Goal: Task Accomplishment & Management: Manage account settings

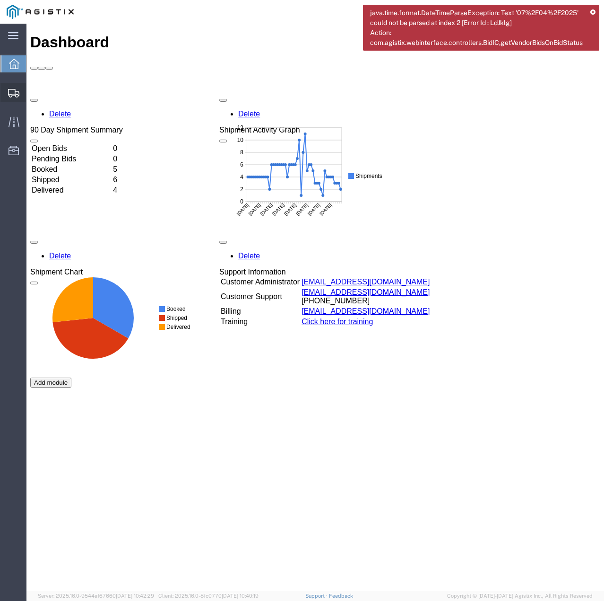
click at [11, 89] on icon at bounding box center [13, 93] width 11 height 9
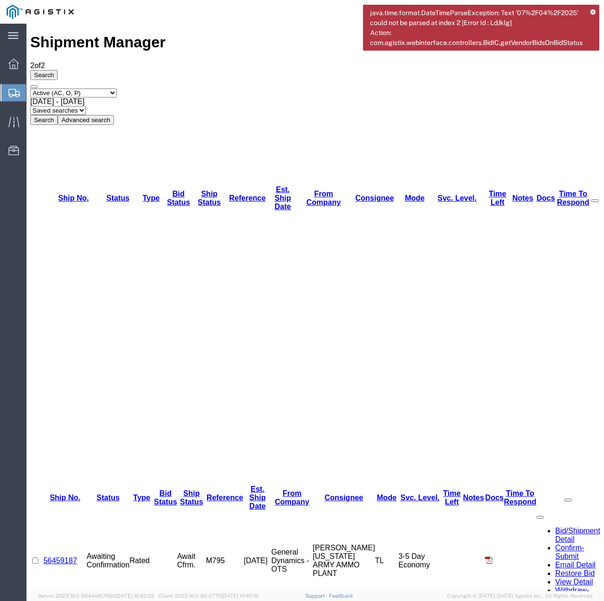
click at [313, 510] on td "General Dynamics - OTS" at bounding box center [292, 560] width 42 height 100
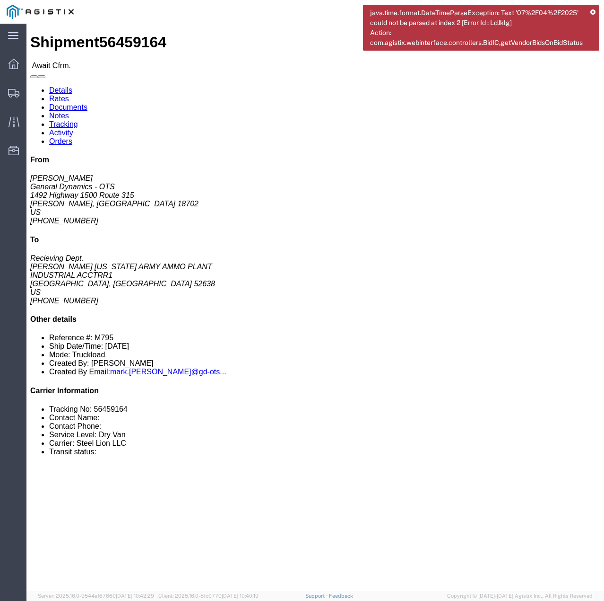
click link "Confirm"
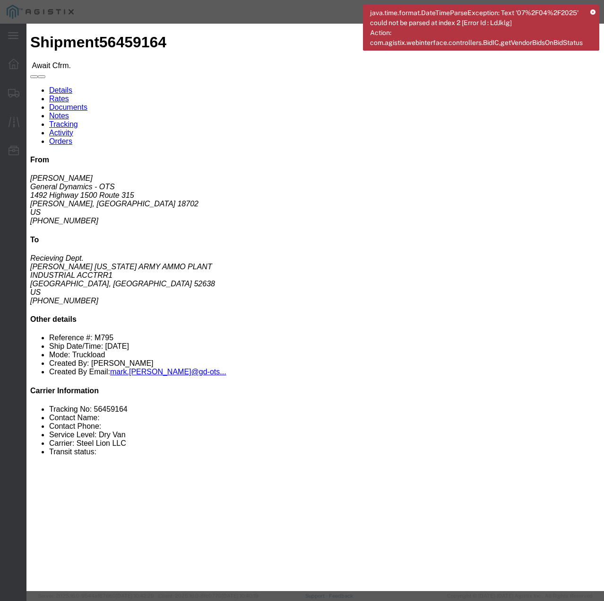
click input "checkbox"
checkbox input "true"
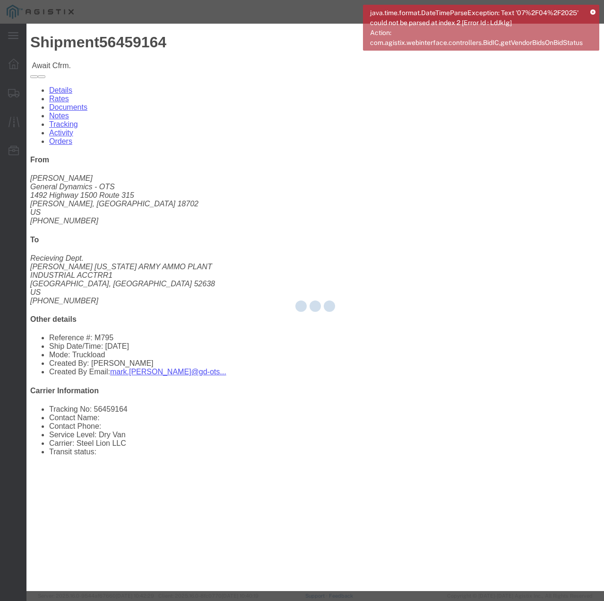
type input "[PERSON_NAME]"
type input "7854927650"
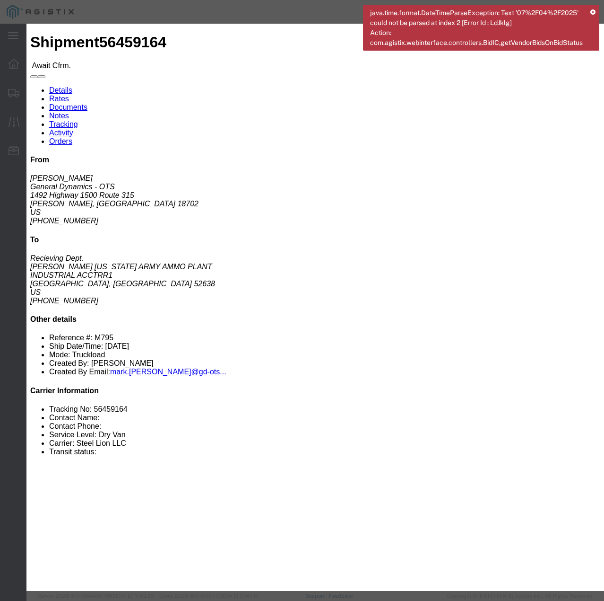
click input "text"
type input "56459164"
click button "Submit"
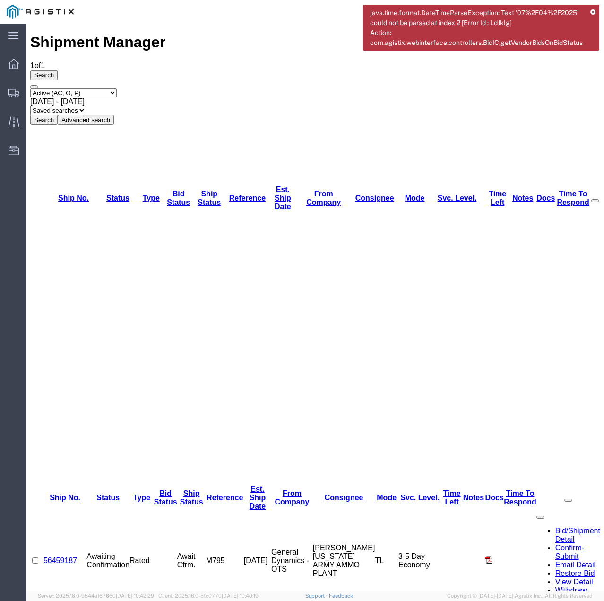
click at [65, 556] on link "56459187" at bounding box center [61, 560] width 34 height 8
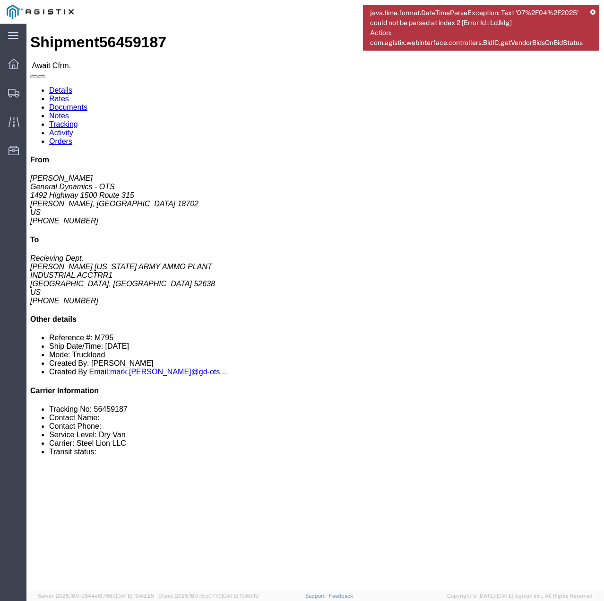
click link "Confirm"
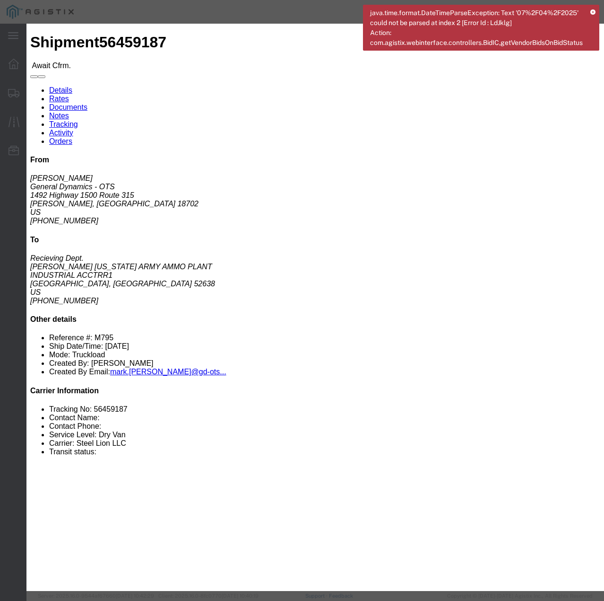
click input "checkbox"
checkbox input "true"
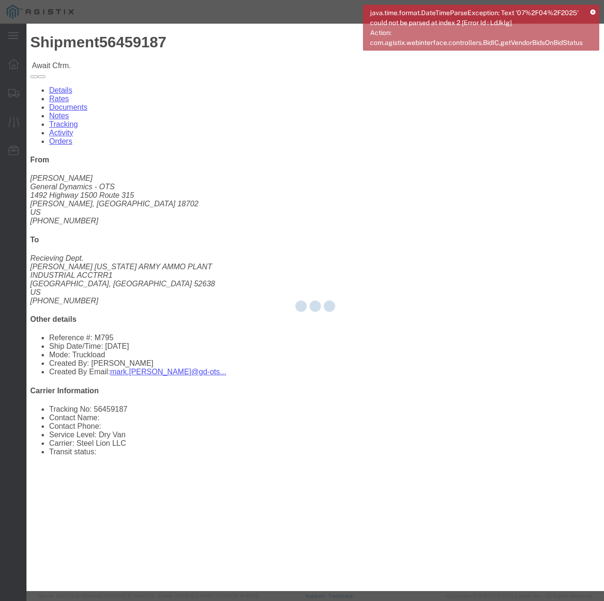
type input "[PERSON_NAME]"
type input "7854927650"
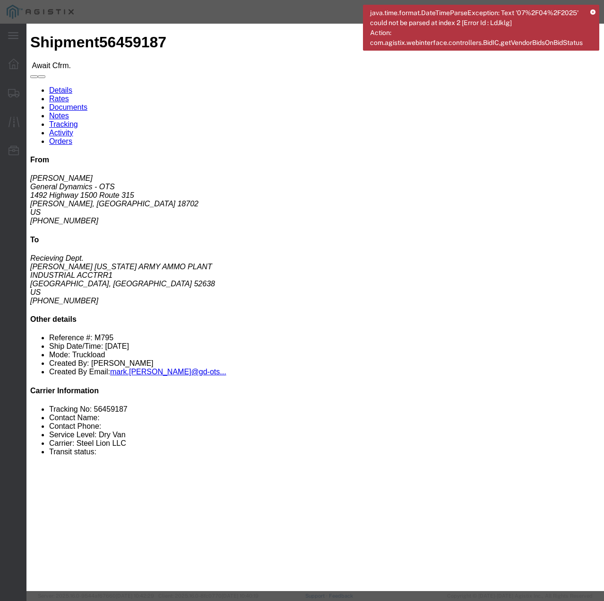
click input "text"
type input "56459187"
click button "Submit"
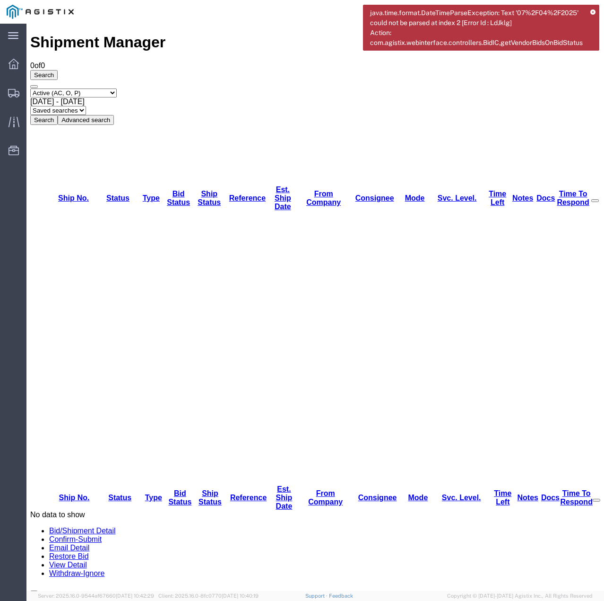
click at [114, 88] on select "Select status Active (AC, O, P) All Approved Awaiting Confirmation (AC) Booked …" at bounding box center [73, 92] width 87 height 9
select select "ALL"
click at [30, 88] on select "Select status Active (AC, O, P) All Approved Awaiting Confirmation (AC) Booked …" at bounding box center [73, 92] width 87 height 9
click at [58, 115] on button "Search" at bounding box center [43, 120] width 27 height 10
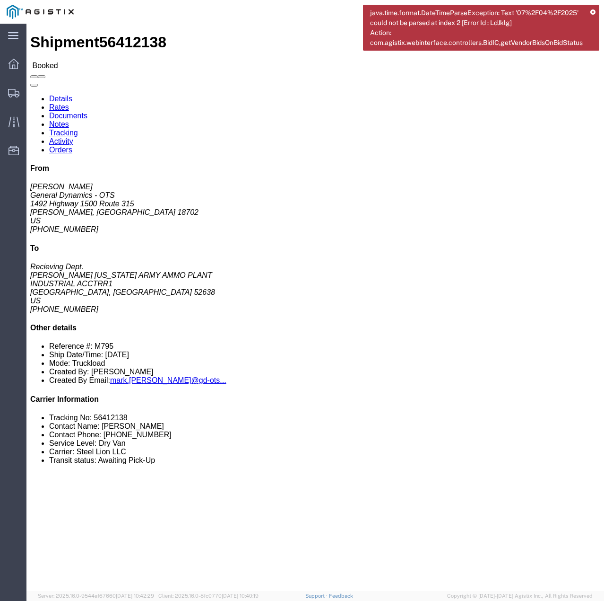
click link "Tracking"
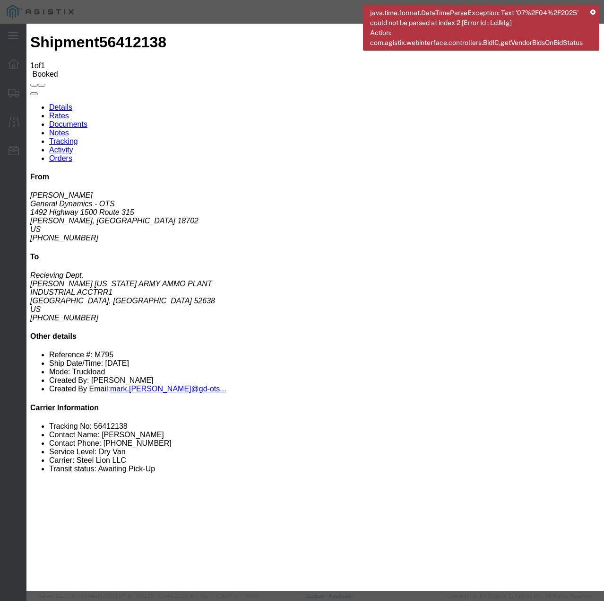
type input "[DATE]"
type input "9:00 AM"
select select "INTRANST"
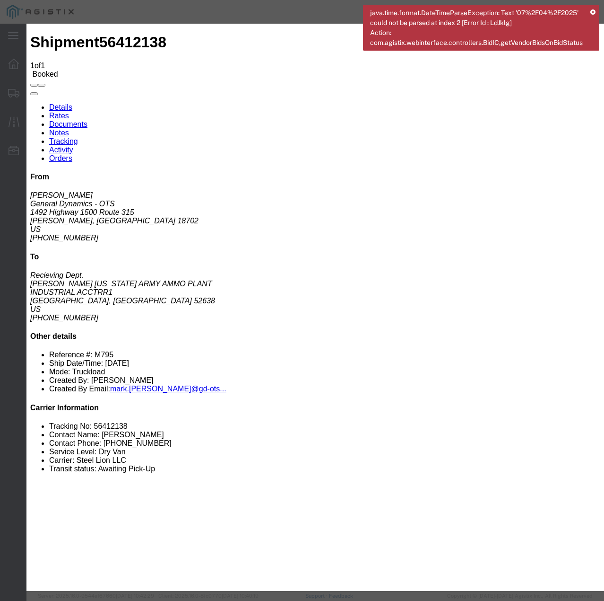
select select "22873"
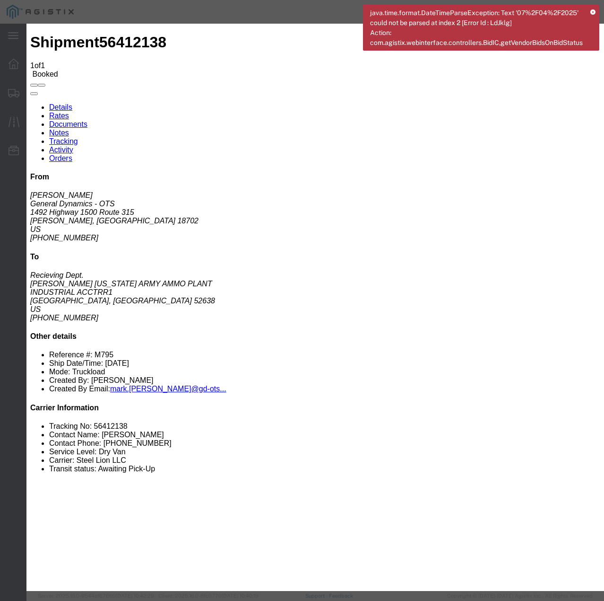
select select "TL"
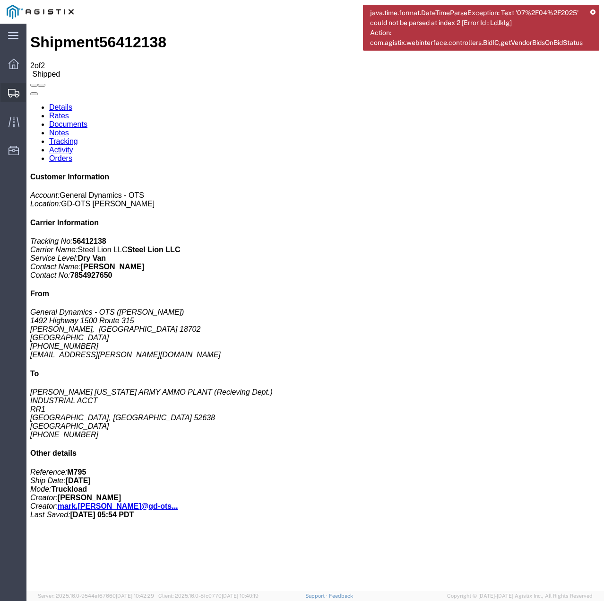
click at [14, 93] on icon at bounding box center [13, 93] width 11 height 9
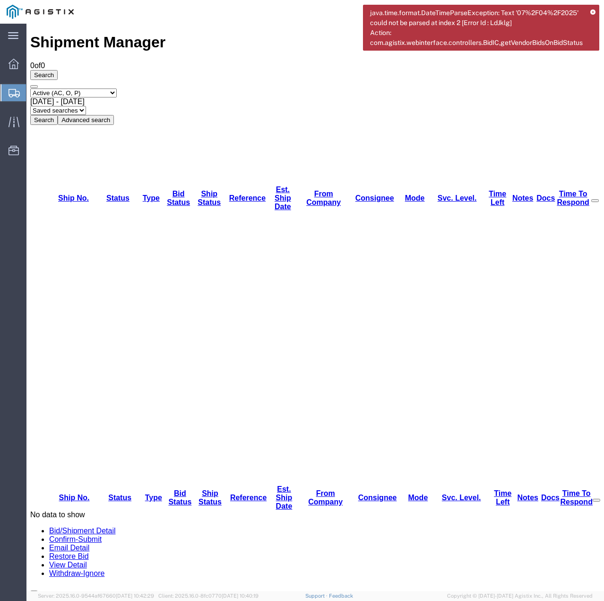
click at [117, 88] on select "Select status Active (AC, O, P) All Approved Awaiting Confirmation (AC) Booked …" at bounding box center [73, 92] width 87 height 9
select select "ALL"
click at [30, 88] on select "Select status Active (AC, O, P) All Approved Awaiting Confirmation (AC) Booked …" at bounding box center [73, 92] width 87 height 9
click at [58, 115] on button "Search" at bounding box center [43, 120] width 27 height 10
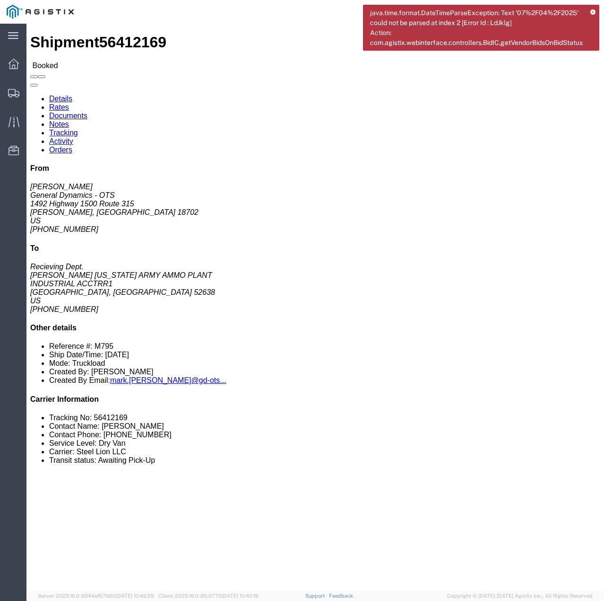
click link "Tracking"
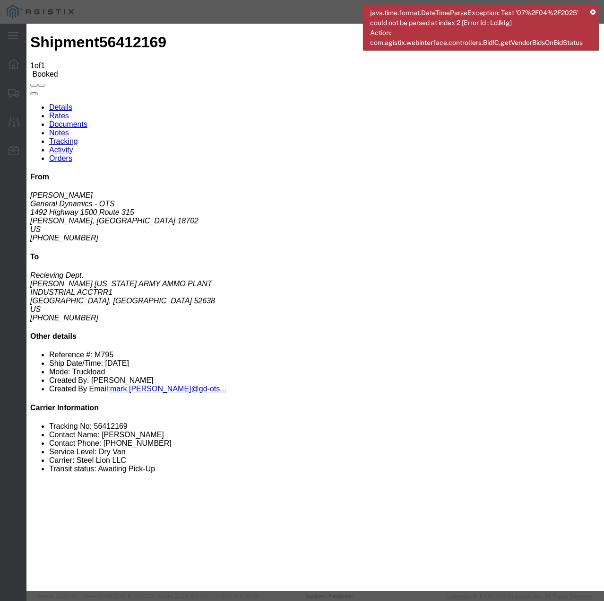
type input "[DATE]"
type input "10:00 AM"
select select "INTRANST"
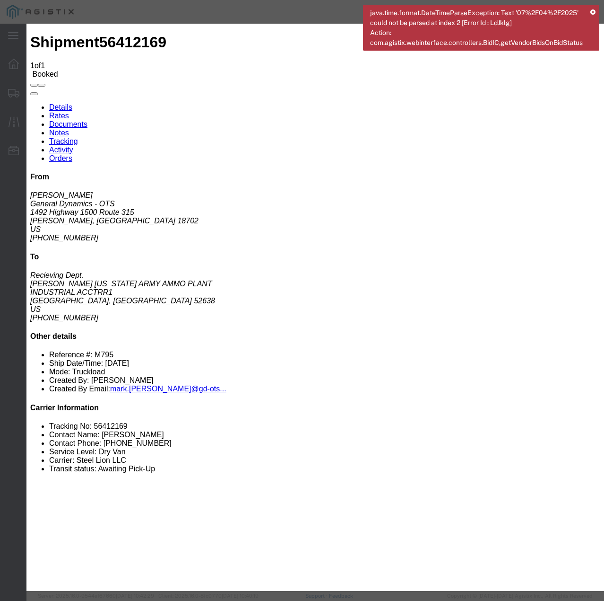
select select "22873"
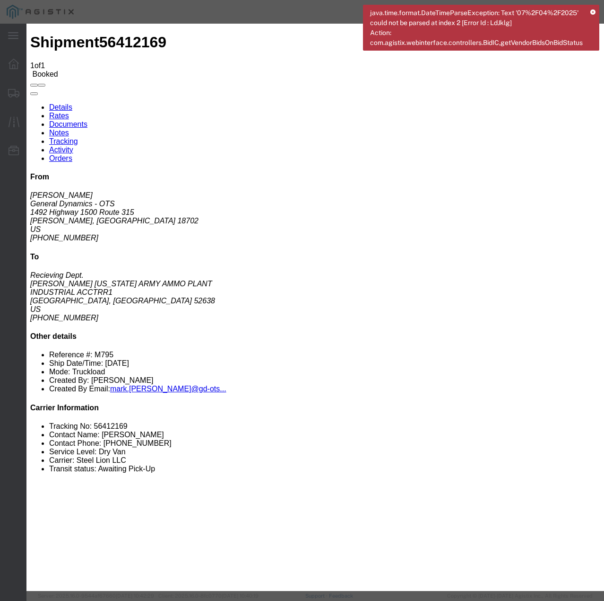
select select "TL"
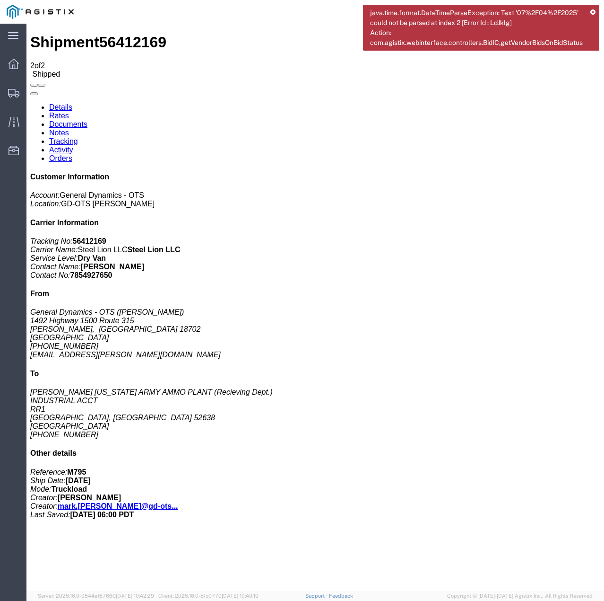
click at [594, 10] on icon at bounding box center [593, 12] width 5 height 5
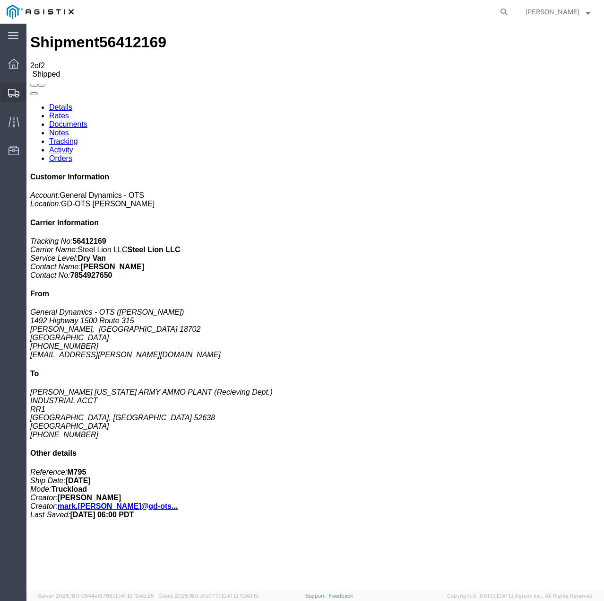
click at [12, 93] on icon at bounding box center [13, 93] width 11 height 9
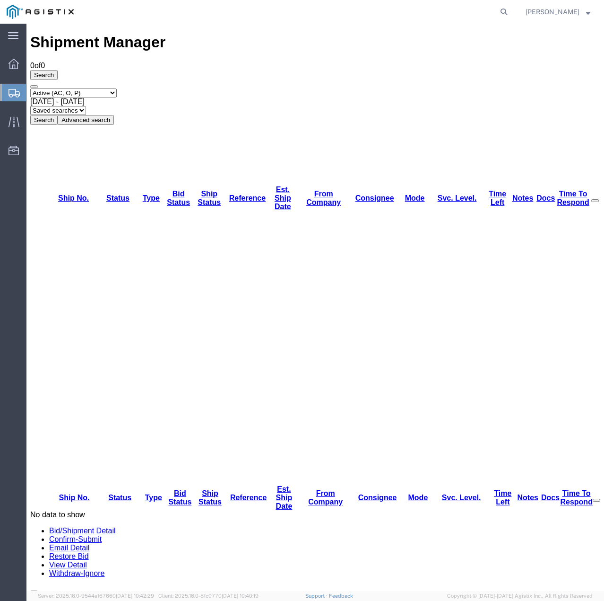
click at [114, 88] on select "Select status Active (AC, O, P) All Approved Awaiting Confirmation (AC) Booked …" at bounding box center [73, 92] width 87 height 9
select select "ALL"
click at [30, 88] on select "Select status Active (AC, O, P) All Approved Awaiting Confirmation (AC) Booked …" at bounding box center [73, 92] width 87 height 9
click at [58, 115] on button "Search" at bounding box center [43, 120] width 27 height 10
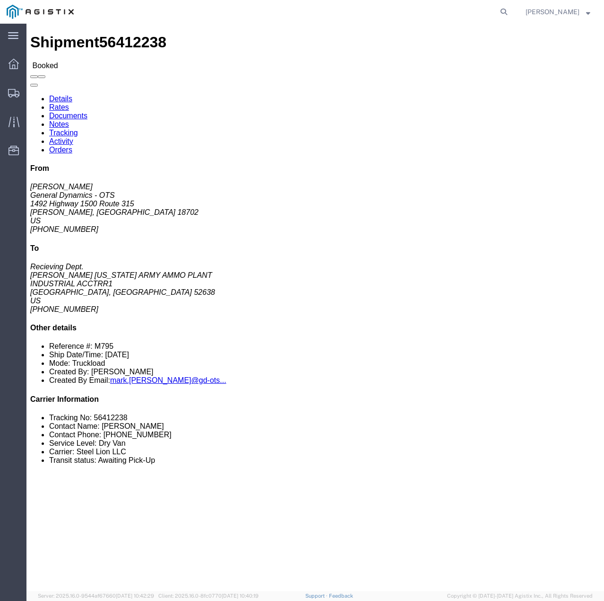
click link "Tracking"
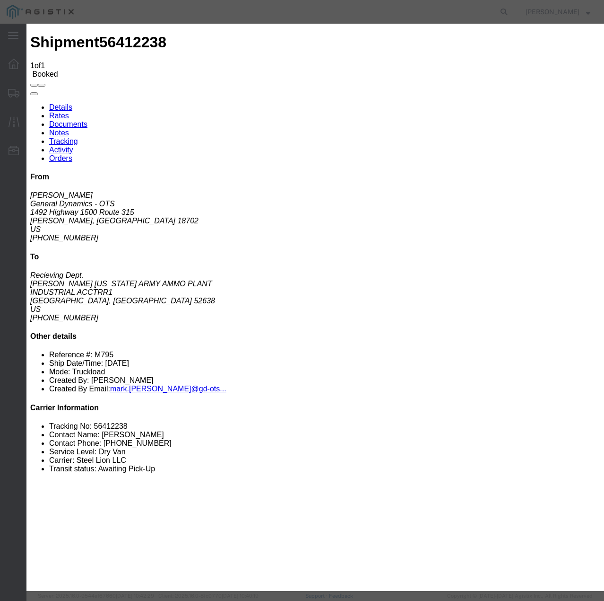
type input "[DATE]"
type input "10:00 AM"
select select "INTRANST"
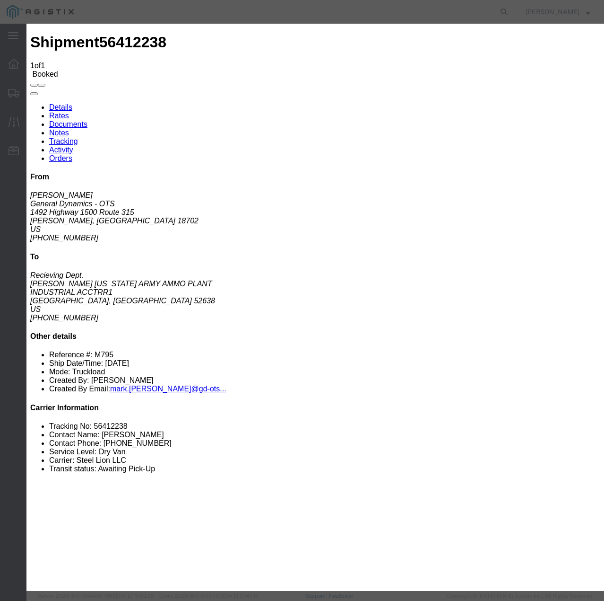
select select "22873"
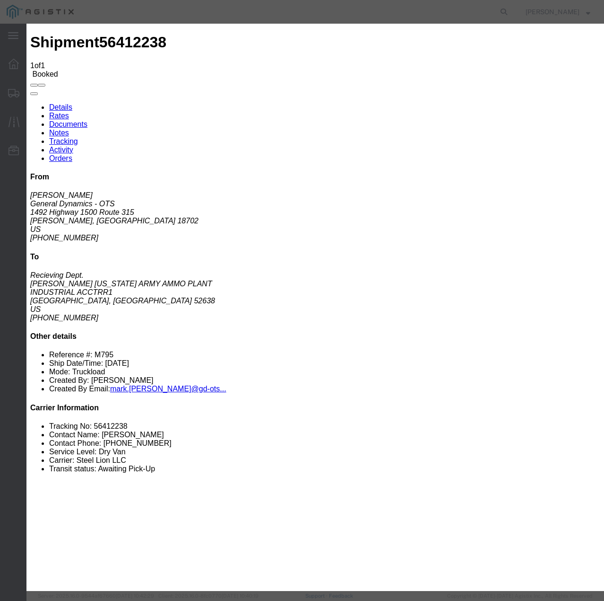
select select "TL"
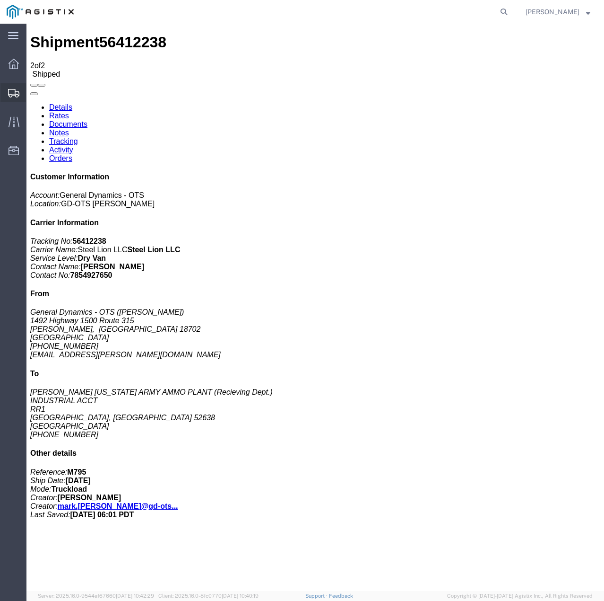
click at [12, 93] on icon at bounding box center [13, 93] width 11 height 9
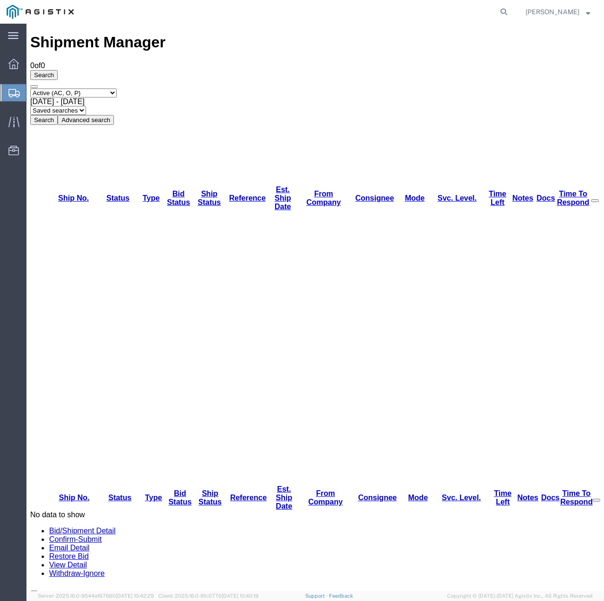
click at [117, 88] on select "Select status Active (AC, O, P) All Approved Awaiting Confirmation (AC) Booked …" at bounding box center [73, 92] width 87 height 9
select select "ALL"
click at [30, 88] on select "Select status Active (AC, O, P) All Approved Awaiting Confirmation (AC) Booked …" at bounding box center [73, 92] width 87 height 9
click at [58, 115] on button "Search" at bounding box center [43, 120] width 27 height 10
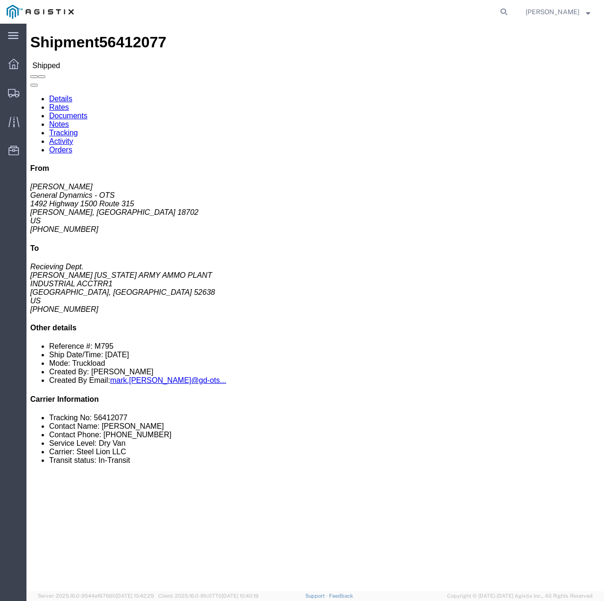
click link "Tracking"
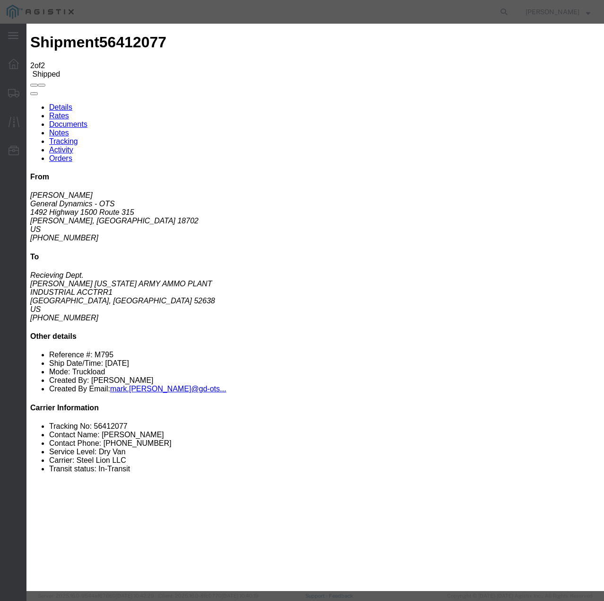
type input "[DATE]"
type input "10:00 AM"
select select "DELIVRED"
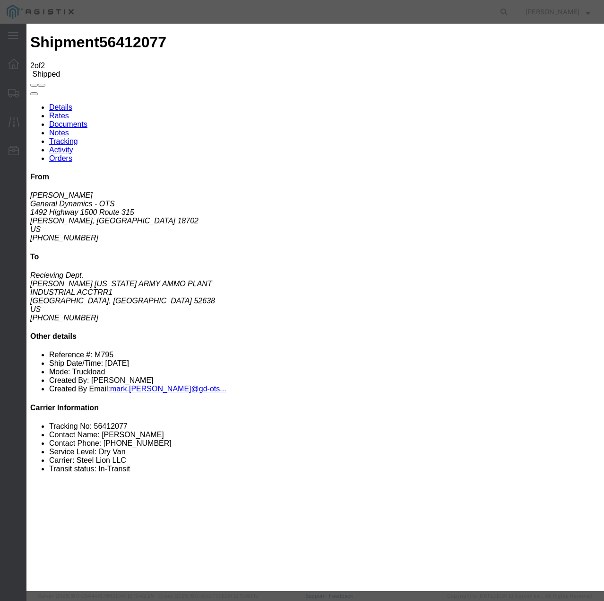
select select "22873"
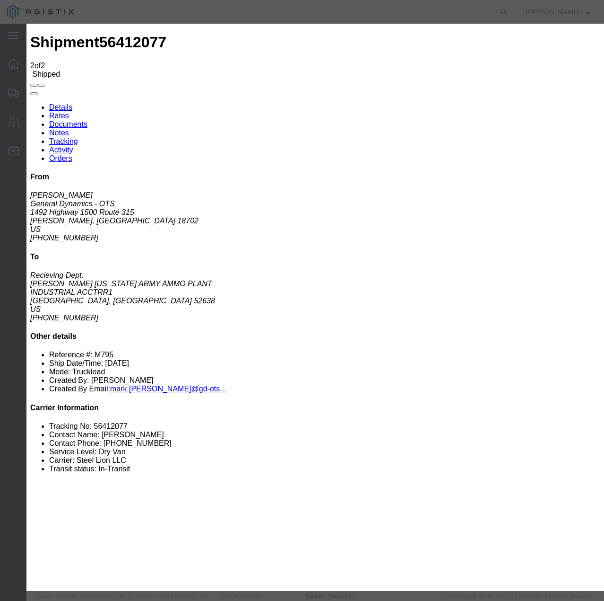
select select "TL"
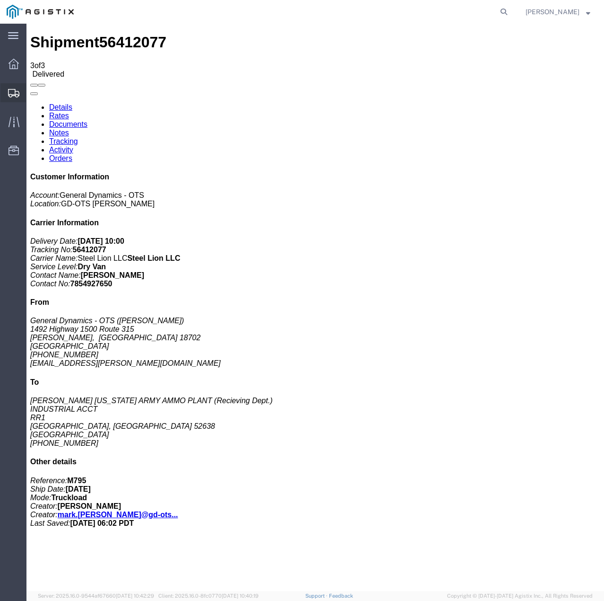
click at [14, 92] on icon at bounding box center [13, 93] width 11 height 9
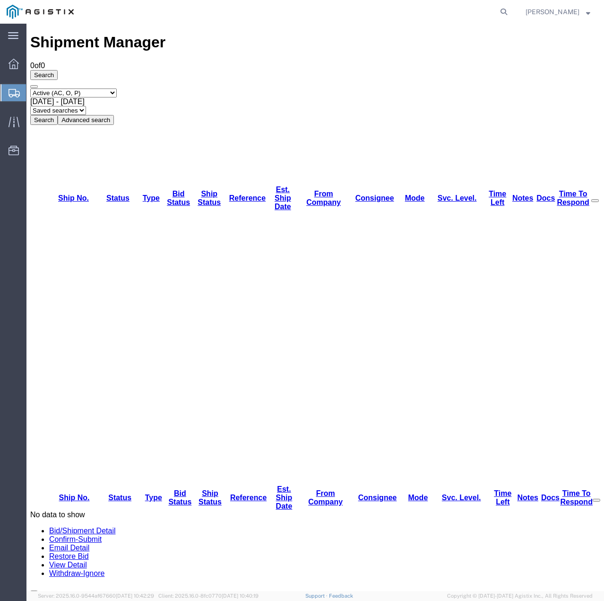
click at [114, 88] on select "Select status Active (AC, O, P) All Approved Awaiting Confirmation (AC) Booked …" at bounding box center [73, 92] width 87 height 9
select select "ALL"
click at [30, 88] on select "Select status Active (AC, O, P) All Approved Awaiting Confirmation (AC) Booked …" at bounding box center [73, 92] width 87 height 9
click at [58, 115] on button "Search" at bounding box center [43, 120] width 27 height 10
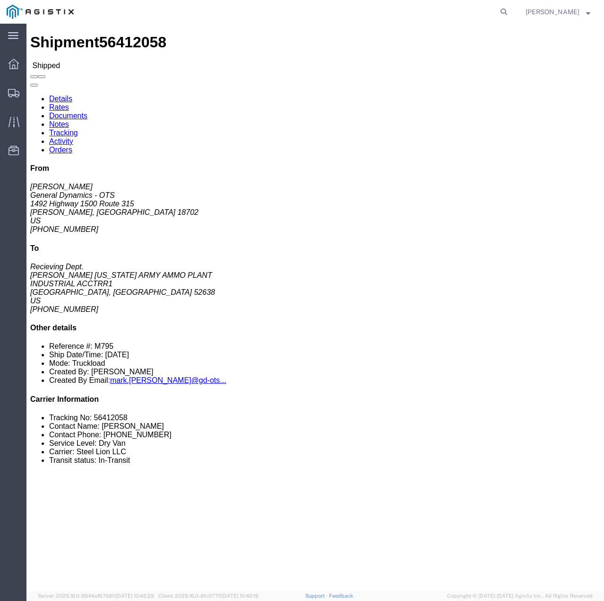
click link "Tracking"
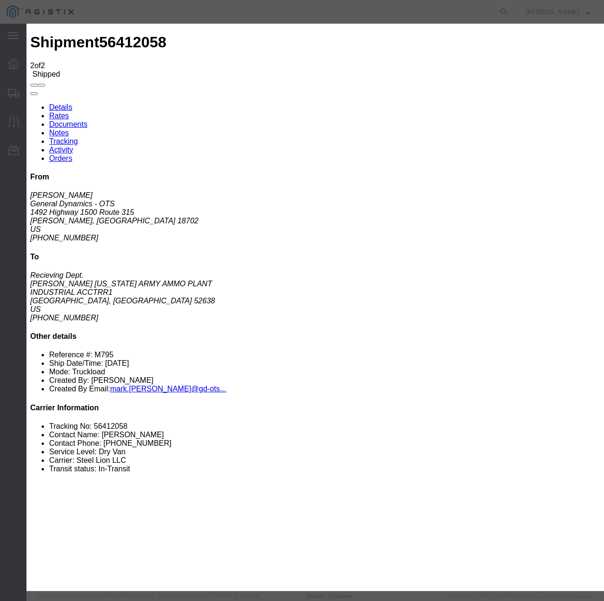
type input "[DATE]"
type input "10:00 AM"
select select "DELIVRED"
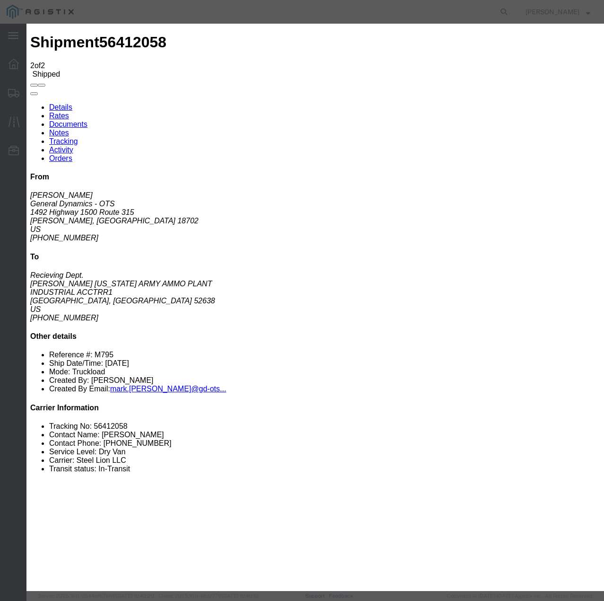
select select "22873"
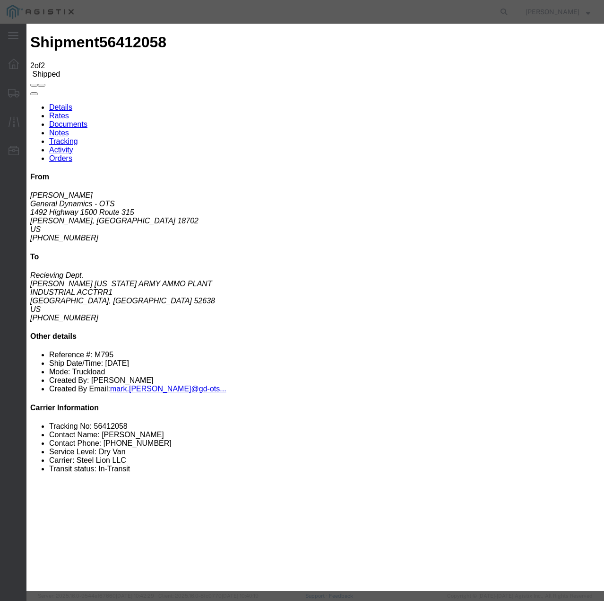
select select "TL"
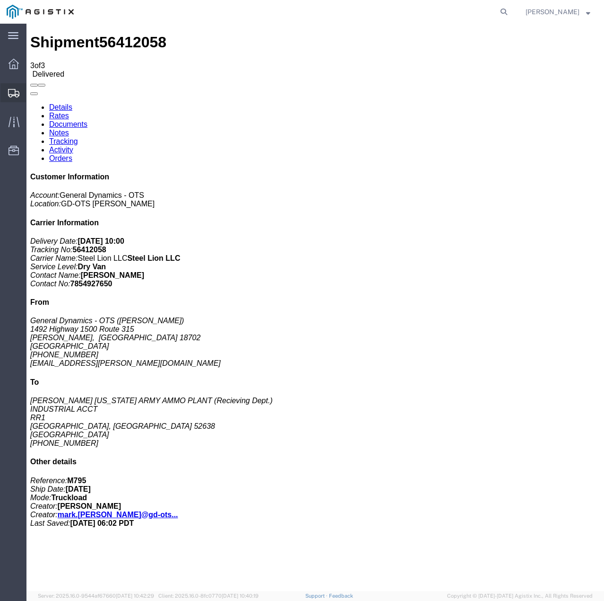
click at [11, 90] on icon at bounding box center [13, 93] width 11 height 9
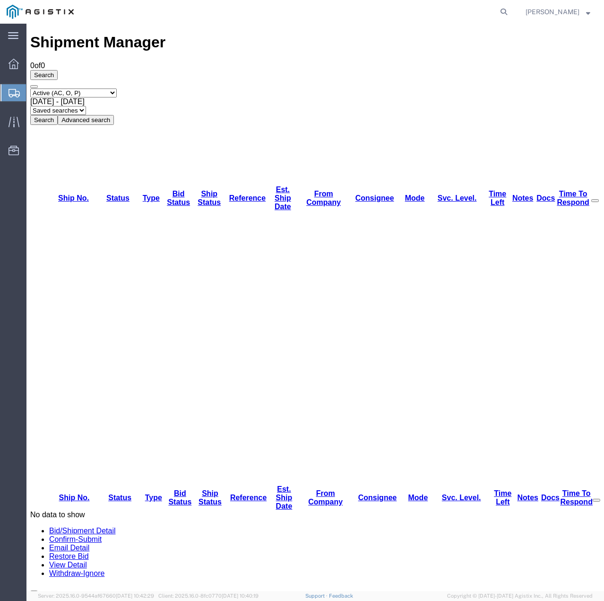
click at [16, 92] on icon at bounding box center [14, 93] width 11 height 9
click at [117, 88] on select "Select status Active (AC, O, P) All Approved Awaiting Confirmation (AC) Booked …" at bounding box center [73, 92] width 87 height 9
select select "ALL"
click at [30, 88] on select "Select status Active (AC, O, P) All Approved Awaiting Confirmation (AC) Booked …" at bounding box center [73, 92] width 87 height 9
click at [58, 115] on button "Search" at bounding box center [43, 120] width 27 height 10
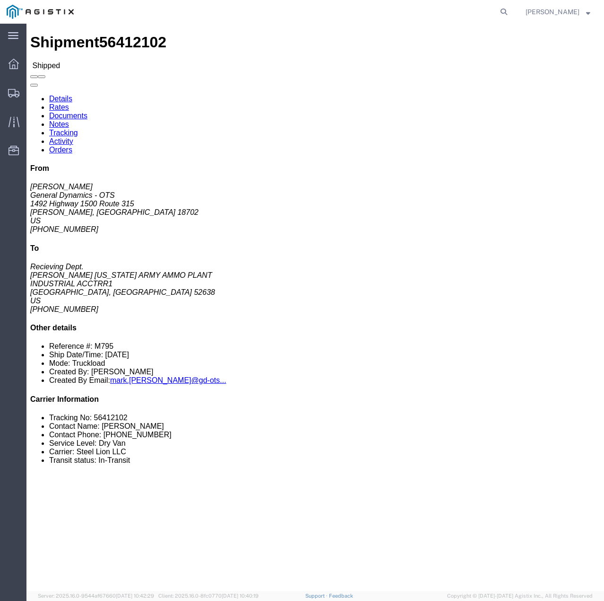
click link "Tracking"
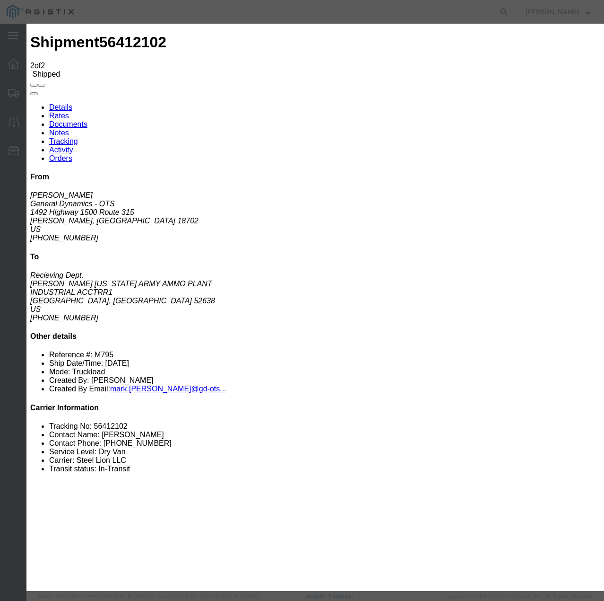
type input "[DATE]"
type input "10:00 AM"
select select "DELIVRED"
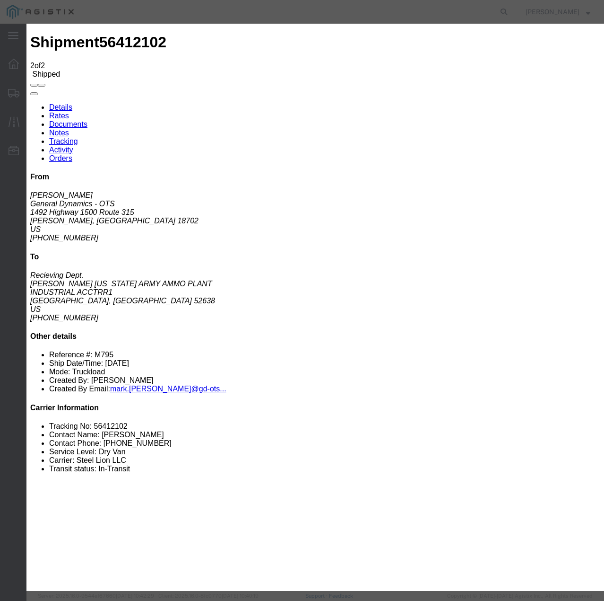
select select "22873"
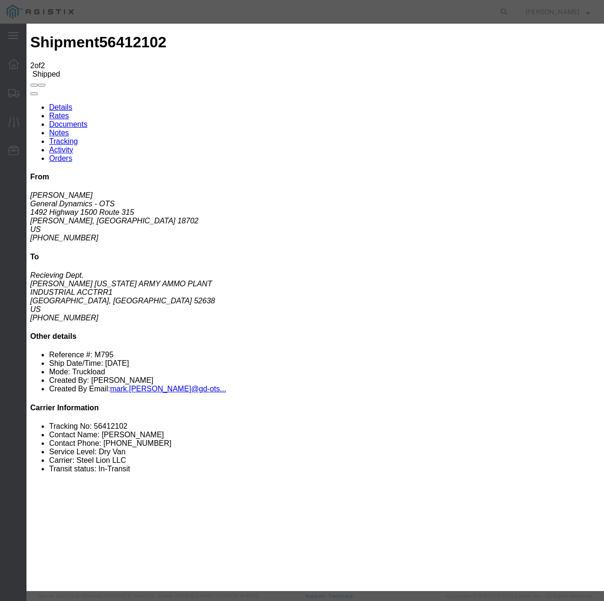
select select "TL"
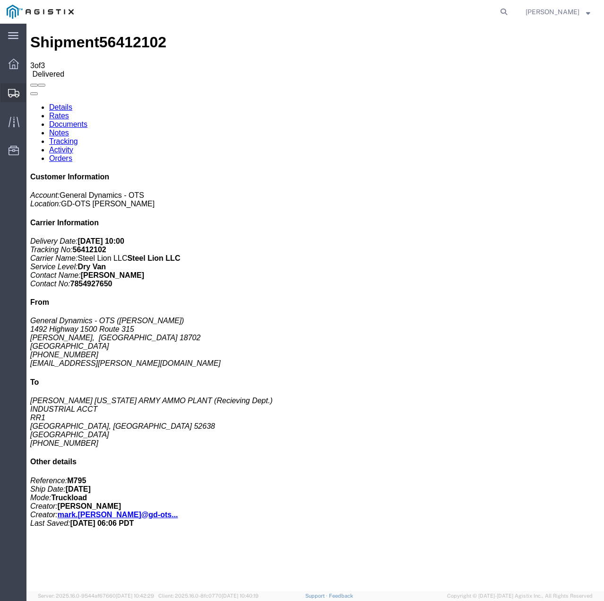
click at [13, 91] on icon at bounding box center [13, 93] width 11 height 9
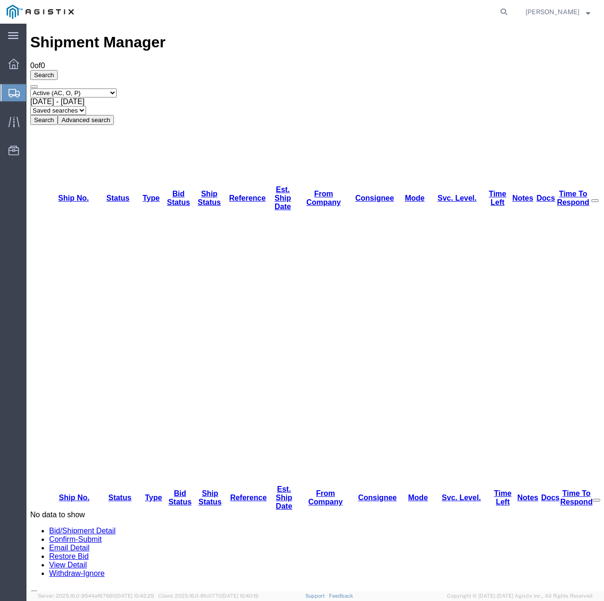
click at [114, 88] on select "Select status Active (AC, O, P) All Approved Awaiting Confirmation (AC) Booked …" at bounding box center [73, 92] width 87 height 9
select select "ALL"
click at [30, 88] on select "Select status Active (AC, O, P) All Approved Awaiting Confirmation (AC) Booked …" at bounding box center [73, 92] width 87 height 9
click at [114, 115] on button "Advanced search" at bounding box center [86, 120] width 56 height 10
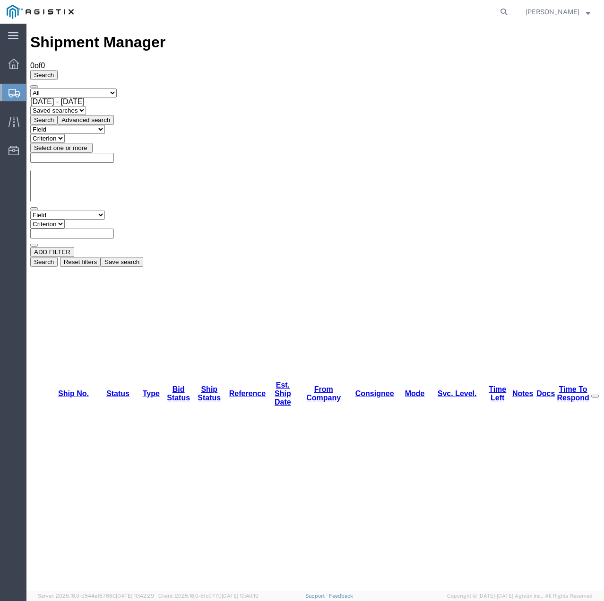
click at [58, 115] on button "Search" at bounding box center [43, 120] width 27 height 10
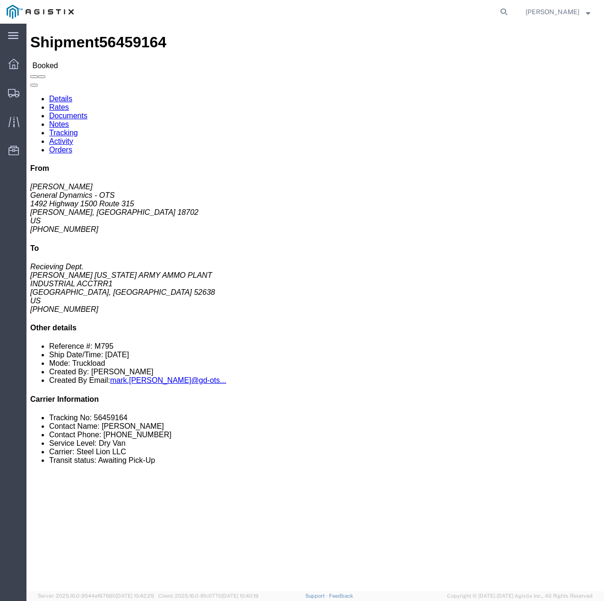
drag, startPoint x: 121, startPoint y: 357, endPoint x: 47, endPoint y: 356, distance: 73.8
click h3 "M795 Empty projectiles LOT:MIS25G334-001"
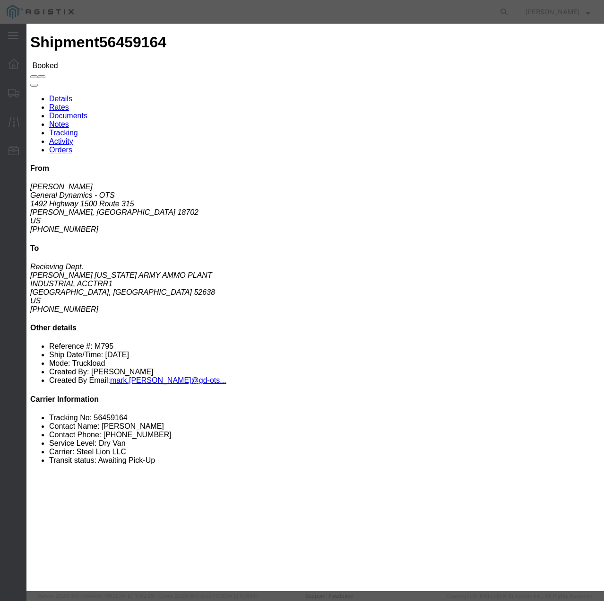
drag, startPoint x: 106, startPoint y: 51, endPoint x: 53, endPoint y: 55, distance: 53.6
click div "Product Name: M795 Empty projectiles LOT:MIS25G334-001 Description: M795 Empty …"
copy b "MIS25G334-001"
click icon "button"
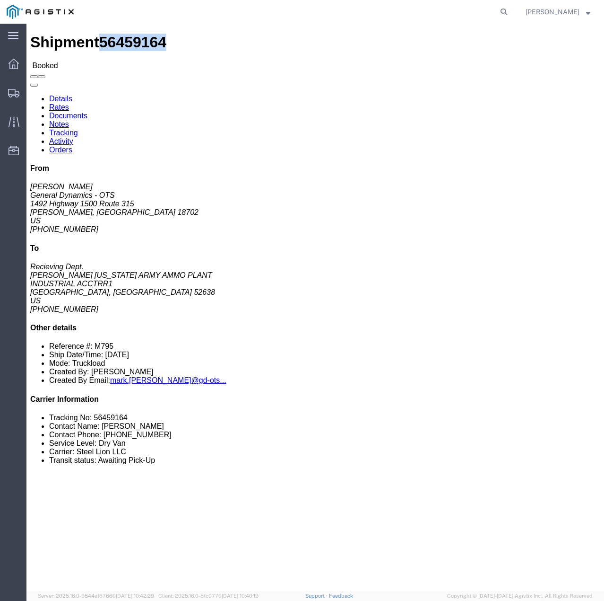
drag, startPoint x: 111, startPoint y: 13, endPoint x: 65, endPoint y: 14, distance: 45.4
click span "56459164"
copy span "56459164"
click at [13, 89] on icon at bounding box center [13, 93] width 11 height 9
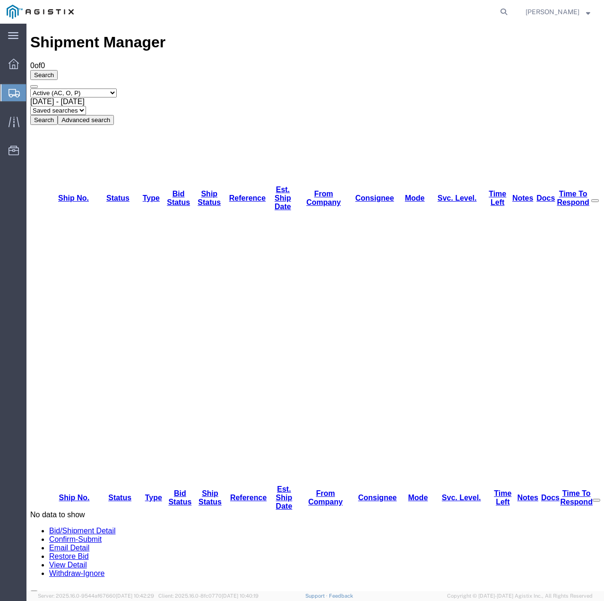
click at [117, 88] on select "Select status Active (AC, O, P) All Approved Awaiting Confirmation (AC) Booked …" at bounding box center [73, 92] width 87 height 9
select select "ALL"
click at [30, 88] on select "Select status Active (AC, O, P) All Approved Awaiting Confirmation (AC) Booked …" at bounding box center [73, 92] width 87 height 9
click at [58, 115] on button "Search" at bounding box center [43, 120] width 27 height 10
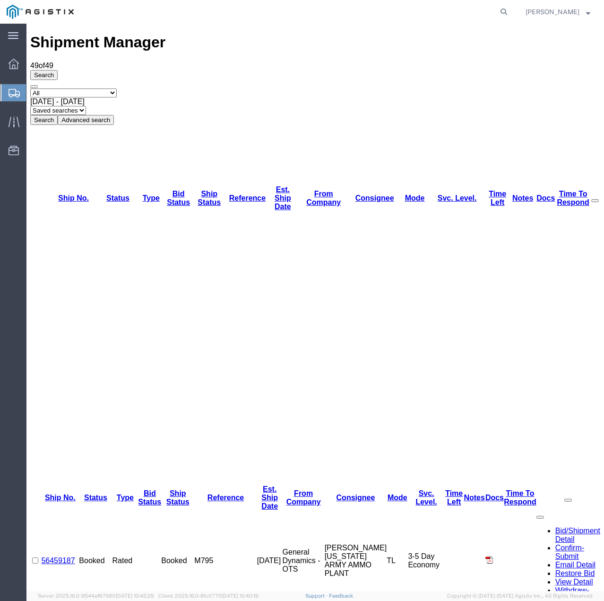
click at [67, 556] on link "56459187" at bounding box center [58, 560] width 34 height 8
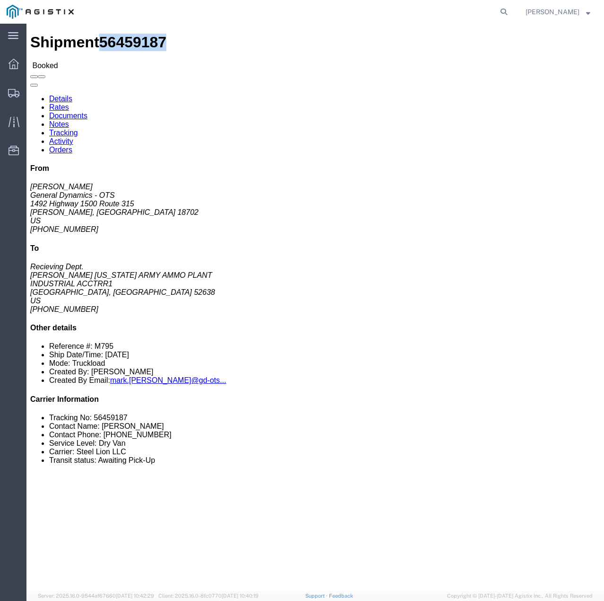
drag, startPoint x: 65, startPoint y: 13, endPoint x: 110, endPoint y: 11, distance: 45.4
click span "56459187"
copy span "56459187"
click at [18, 95] on icon at bounding box center [13, 93] width 11 height 9
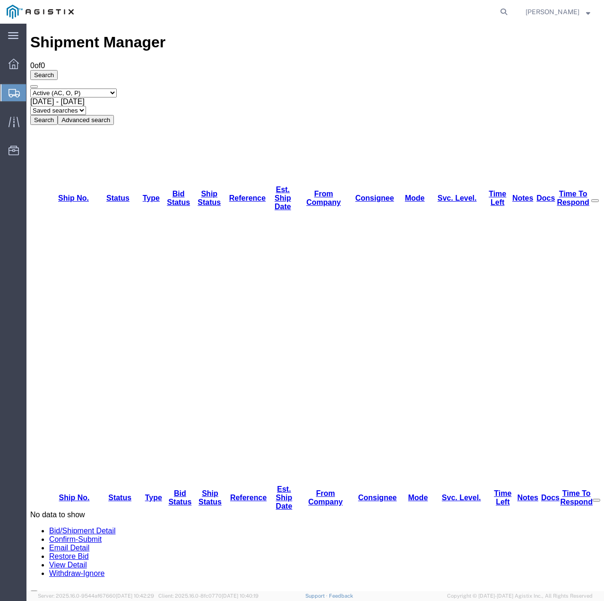
click at [116, 88] on select "Select status Active (AC, O, P) All Approved Awaiting Confirmation (AC) Booked …" at bounding box center [73, 92] width 87 height 9
select select "ALL"
click at [30, 88] on select "Select status Active (AC, O, P) All Approved Awaiting Confirmation (AC) Booked …" at bounding box center [73, 92] width 87 height 9
click at [58, 115] on button "Search" at bounding box center [43, 120] width 27 height 10
